Goal: Task Accomplishment & Management: Manage account settings

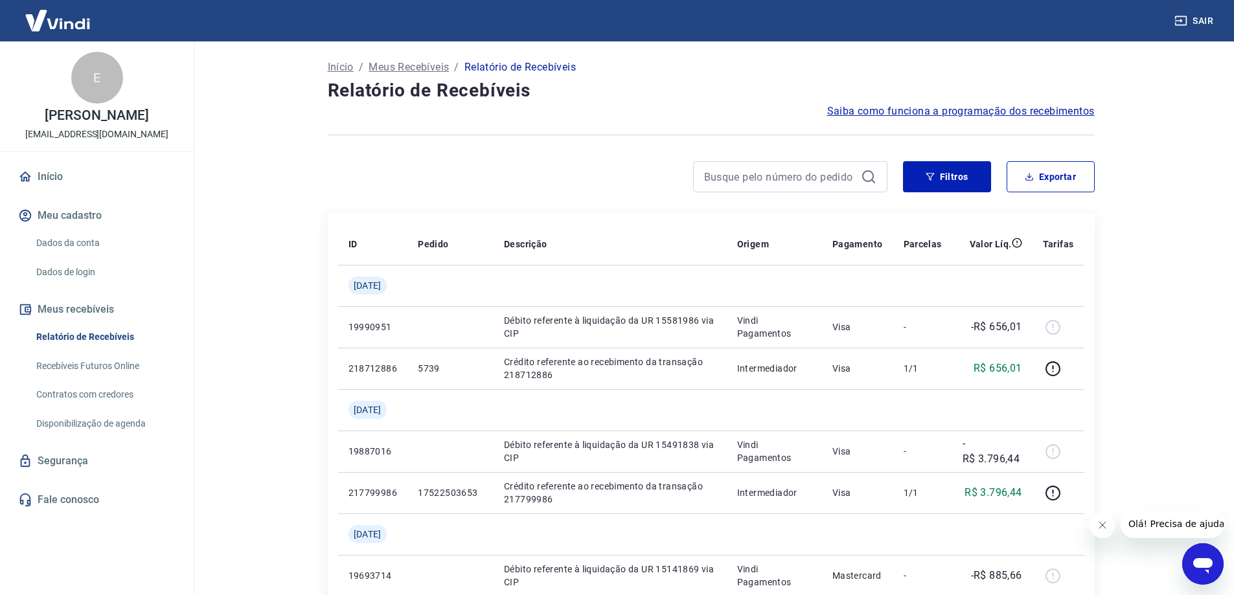
click at [58, 190] on link "Início" at bounding box center [97, 177] width 163 height 29
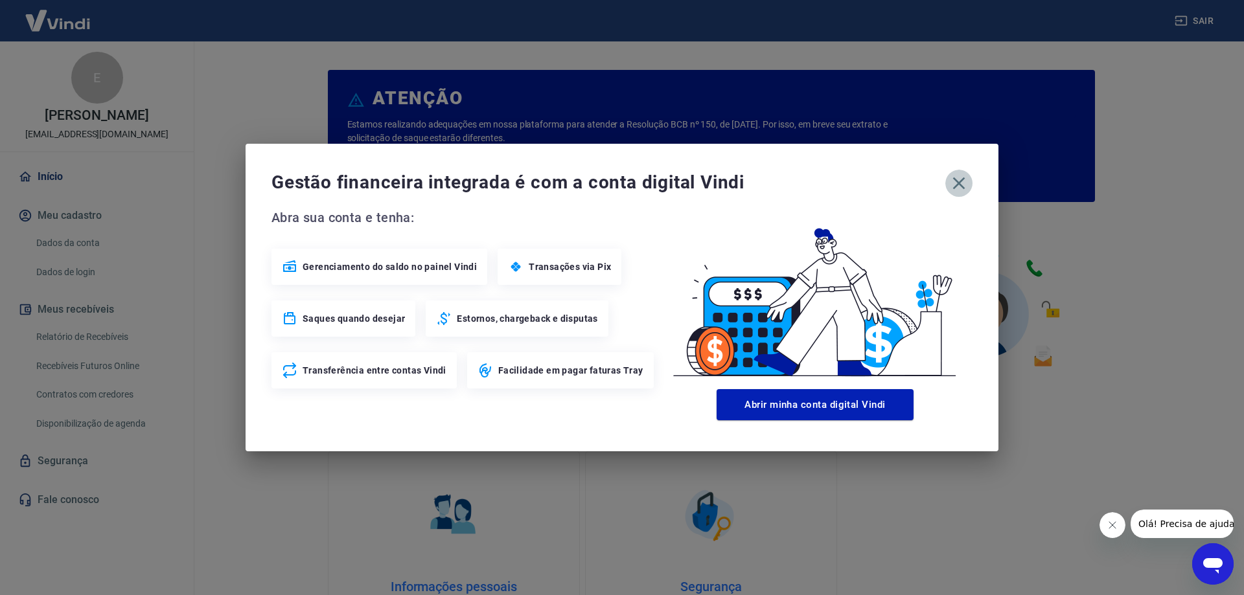
click at [964, 178] on icon "button" at bounding box center [958, 183] width 21 height 21
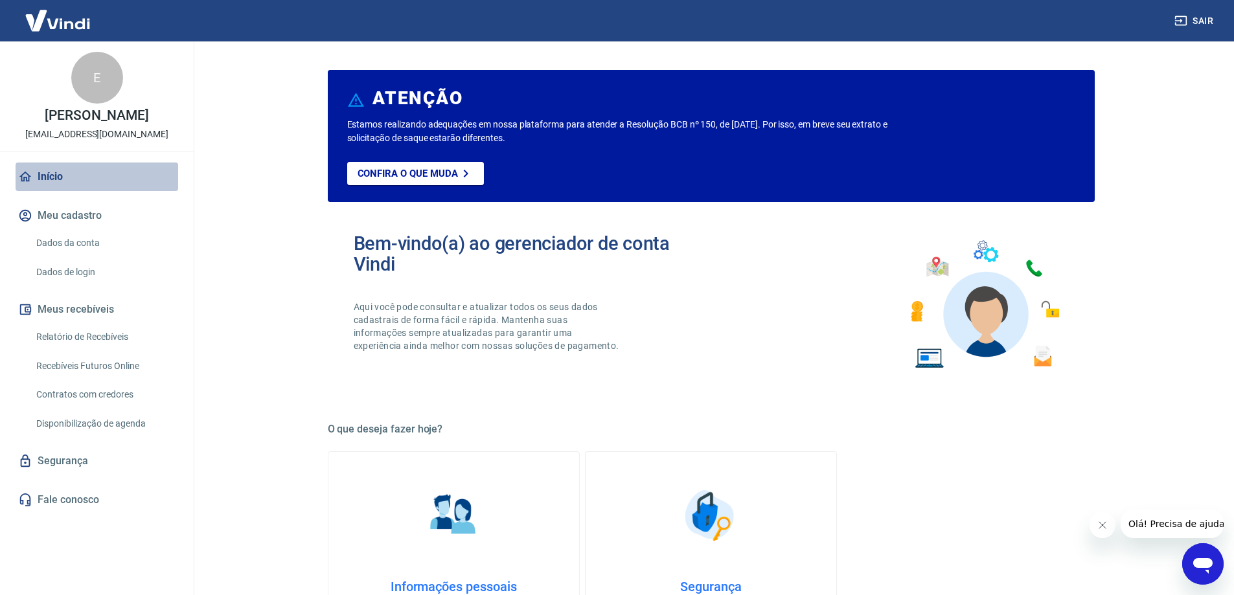
click at [56, 189] on link "Início" at bounding box center [97, 177] width 163 height 29
